Goal: Find specific page/section: Find specific page/section

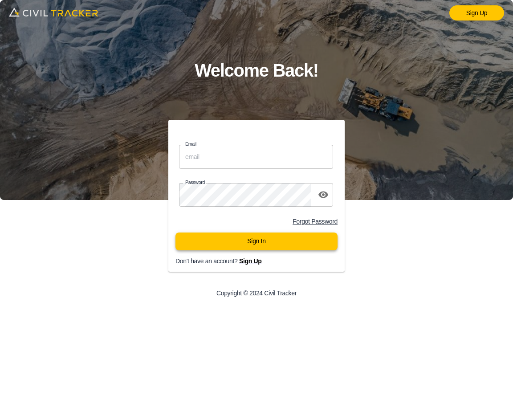
type input "support@civiltracker.xyz"
click at [301, 236] on button "Sign In" at bounding box center [256, 241] width 162 height 18
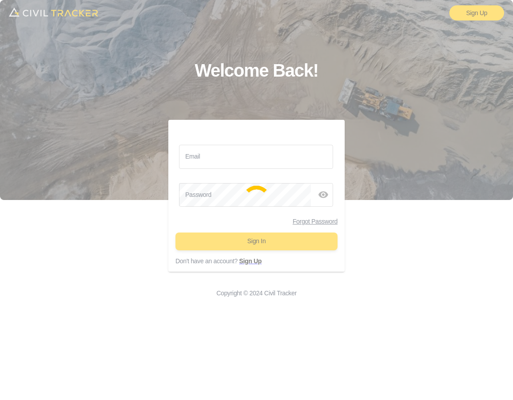
type input "support@civiltracker.xyz"
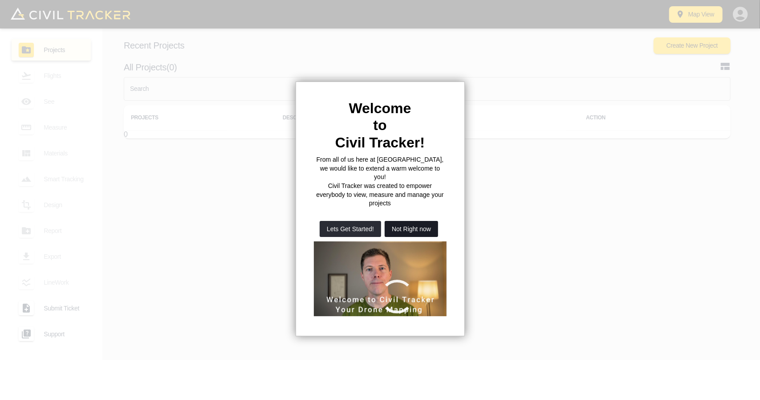
click at [419, 221] on button "Not Right now" at bounding box center [411, 229] width 53 height 16
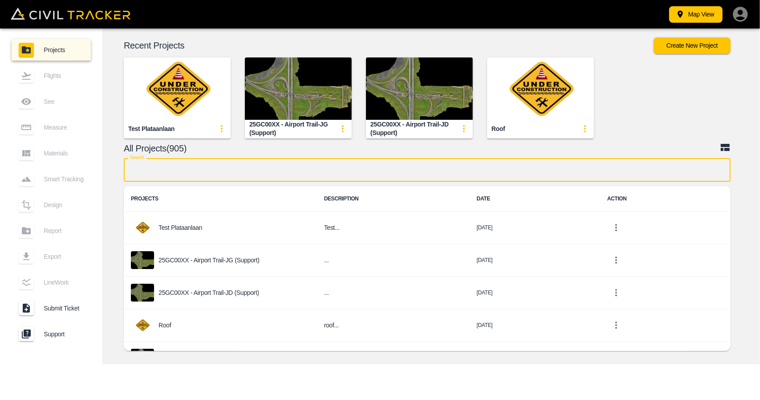
click at [338, 175] on input "text" at bounding box center [427, 170] width 607 height 24
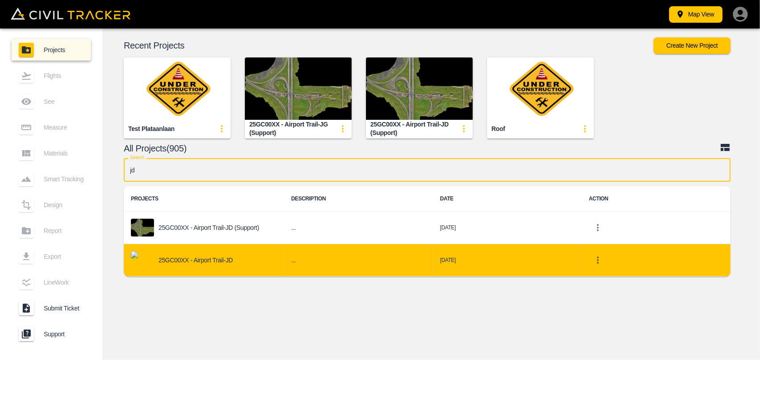
type input "jd"
click at [166, 257] on p "25GC00XX - Airport Trail-JD" at bounding box center [196, 260] width 74 height 7
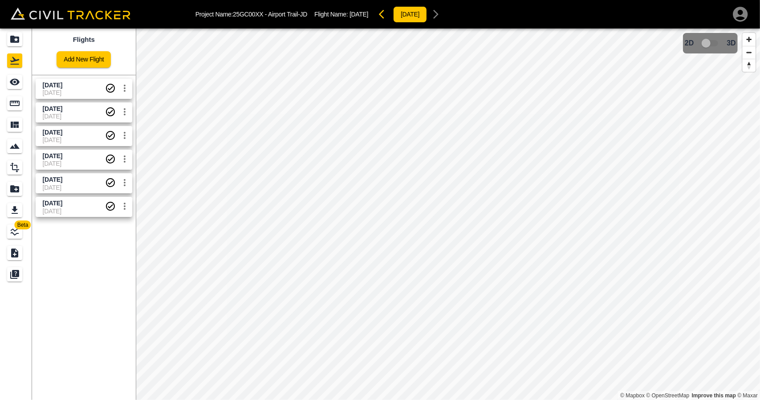
drag, startPoint x: 66, startPoint y: 110, endPoint x: 25, endPoint y: 89, distance: 46.0
click at [62, 109] on span "[DATE]" at bounding box center [53, 108] width 20 height 7
click at [17, 82] on icon "See" at bounding box center [14, 82] width 11 height 11
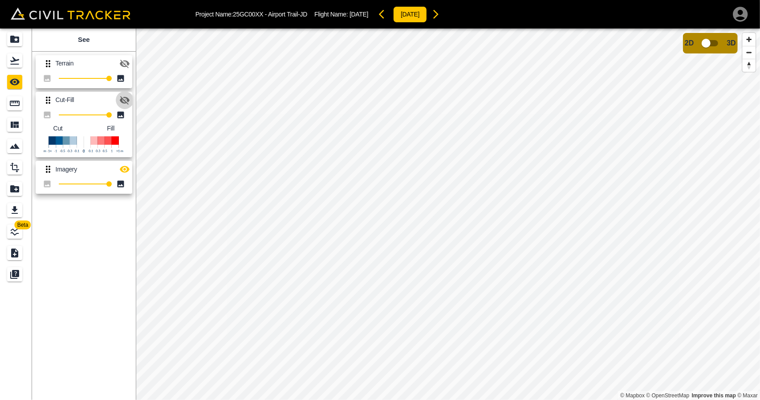
click at [127, 98] on icon "button" at bounding box center [125, 100] width 10 height 8
click at [125, 169] on icon "button" at bounding box center [125, 169] width 10 height 7
click at [18, 61] on icon "Flights" at bounding box center [14, 60] width 11 height 11
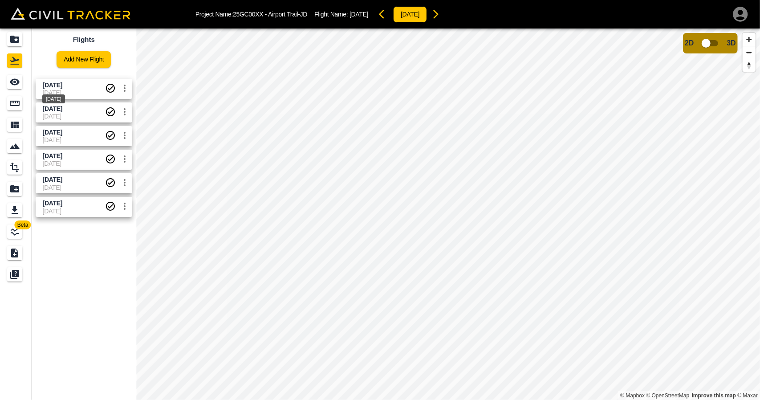
click at [55, 89] on div "[DATE]" at bounding box center [53, 96] width 24 height 16
click at [23, 86] on div "See" at bounding box center [16, 82] width 18 height 14
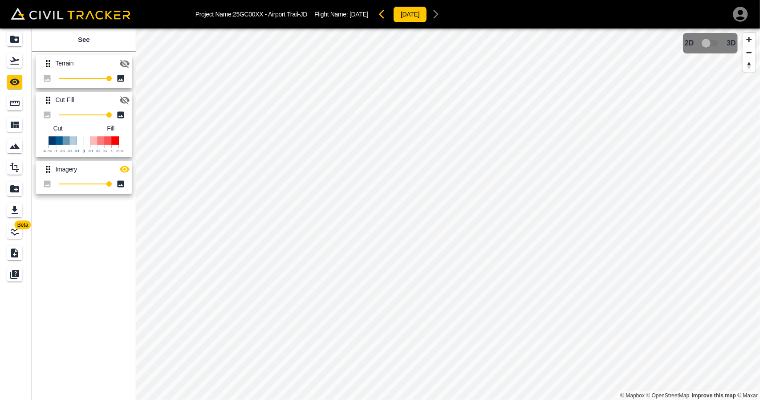
click at [125, 102] on icon "button" at bounding box center [125, 100] width 10 height 8
click at [126, 172] on icon "button" at bounding box center [124, 169] width 11 height 11
click at [17, 65] on icon "Flights" at bounding box center [14, 60] width 11 height 11
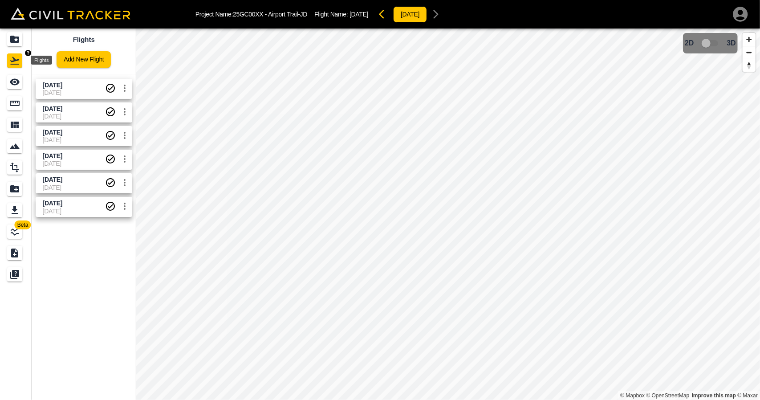
click at [17, 38] on icon "Projects" at bounding box center [14, 39] width 9 height 7
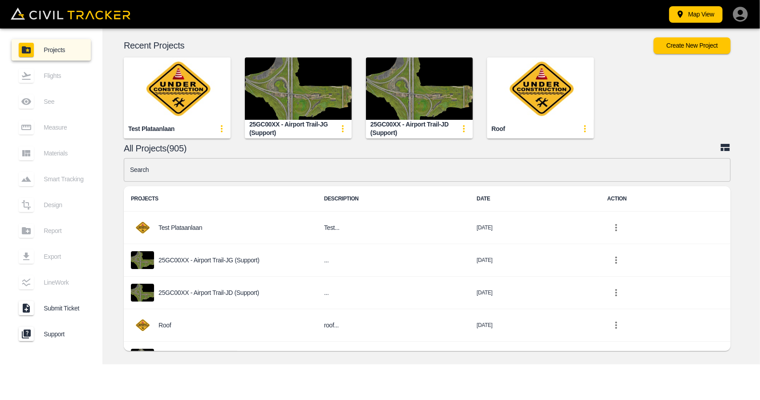
click at [285, 170] on input "text" at bounding box center [427, 170] width 607 height 24
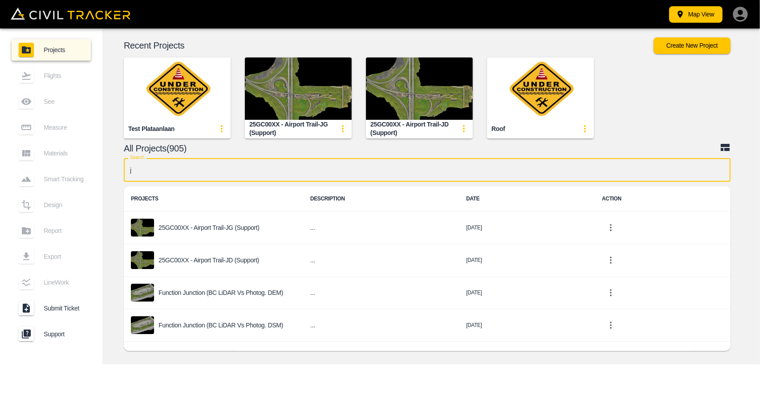
type input "jg"
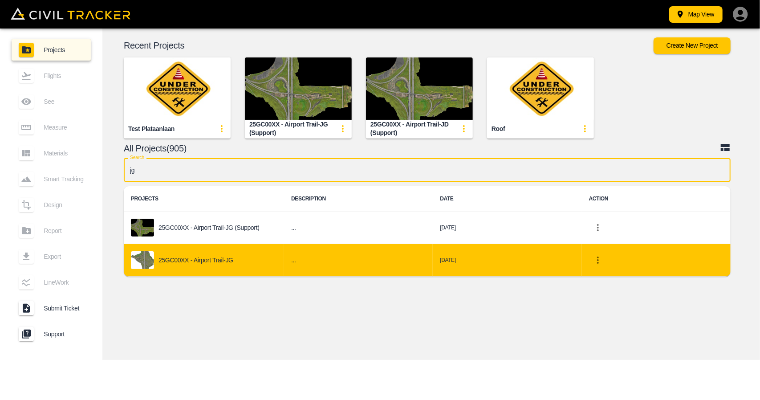
click at [234, 259] on div "25GC00XX - Airport Trail-JG" at bounding box center [204, 260] width 146 height 18
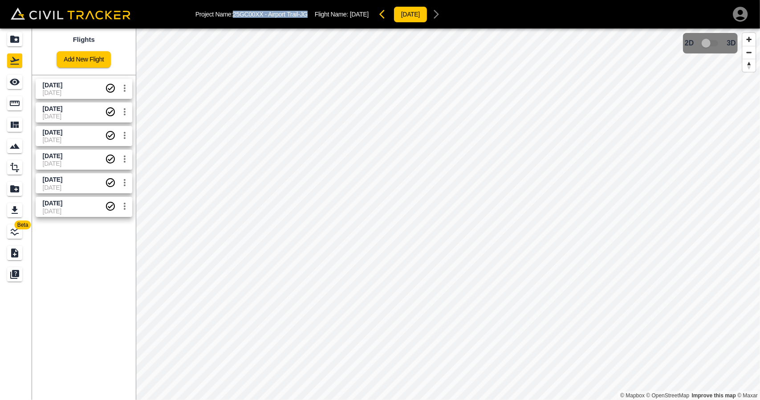
drag, startPoint x: 234, startPoint y: 12, endPoint x: 312, endPoint y: 12, distance: 77.5
click at [312, 12] on div "Project Name: 25GC00XX - Airport Trail-JG Flight Name: [DATE] [DATE]" at bounding box center [321, 14] width 250 height 18
copy p "25GC00XX - Airport Trail-JG"
